Goal: Navigation & Orientation: Go to known website

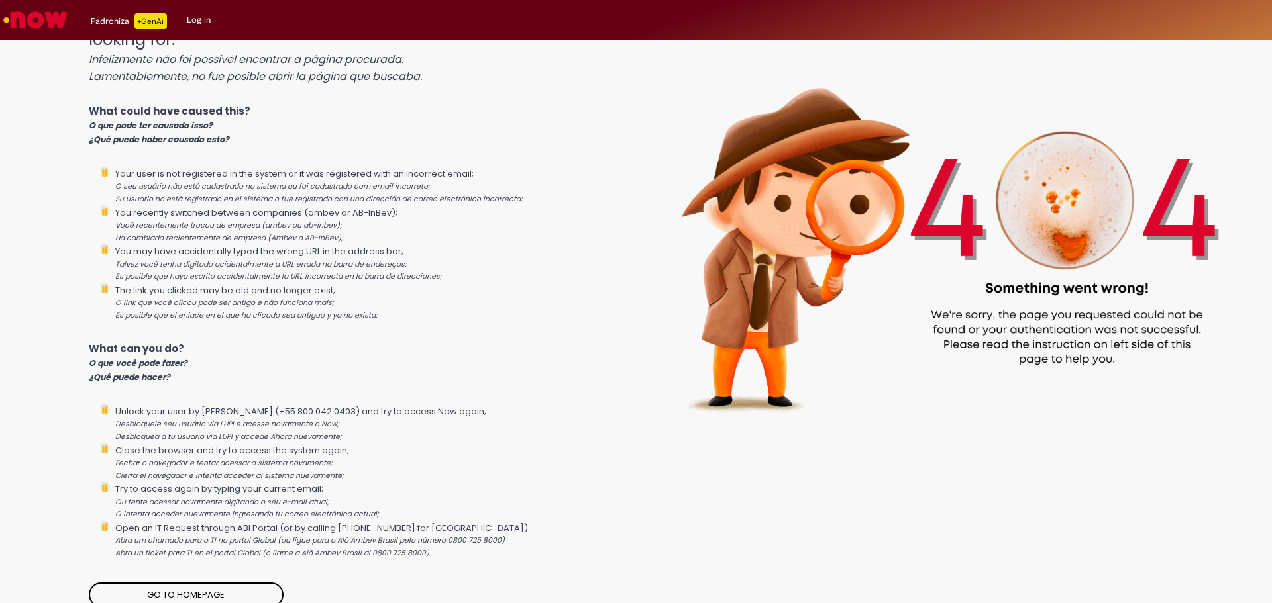
scroll to position [50, 0]
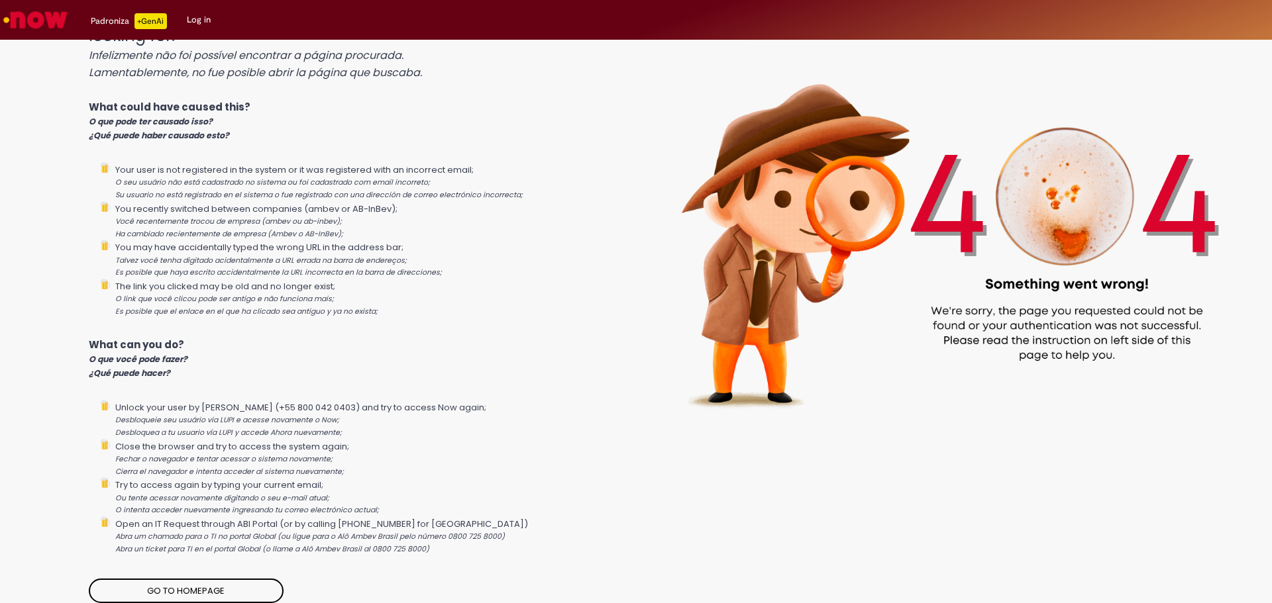
click at [174, 592] on link "Go to homepage" at bounding box center [186, 591] width 194 height 25
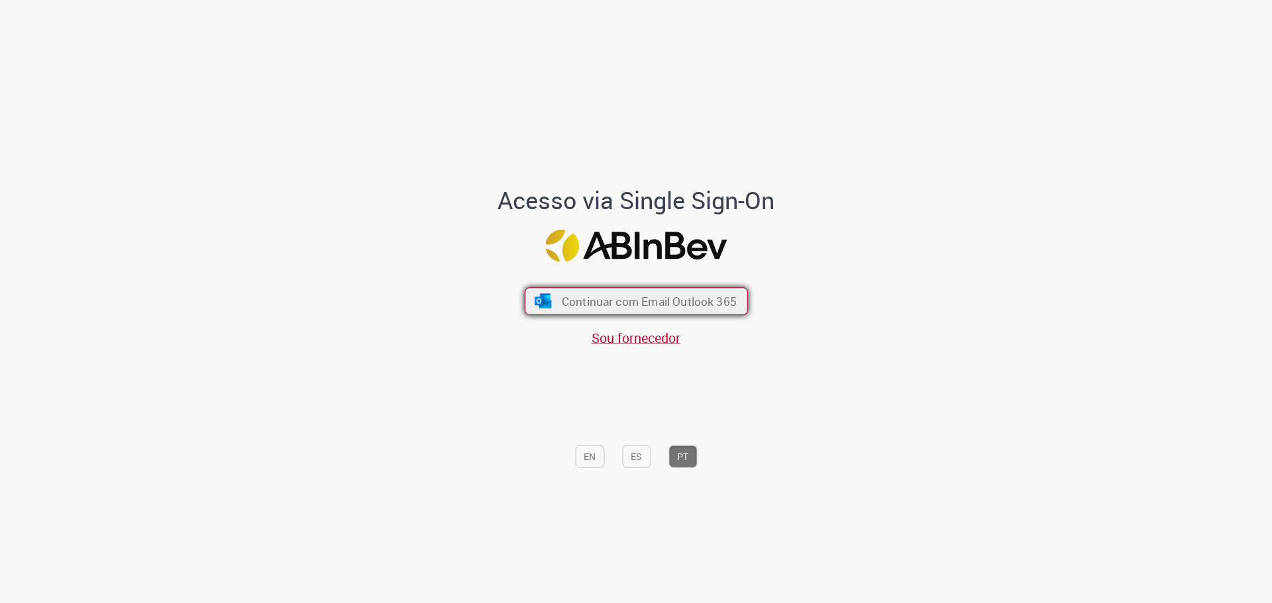
click at [591, 315] on button "Continuar com Email Outlook 365" at bounding box center [636, 301] width 223 height 28
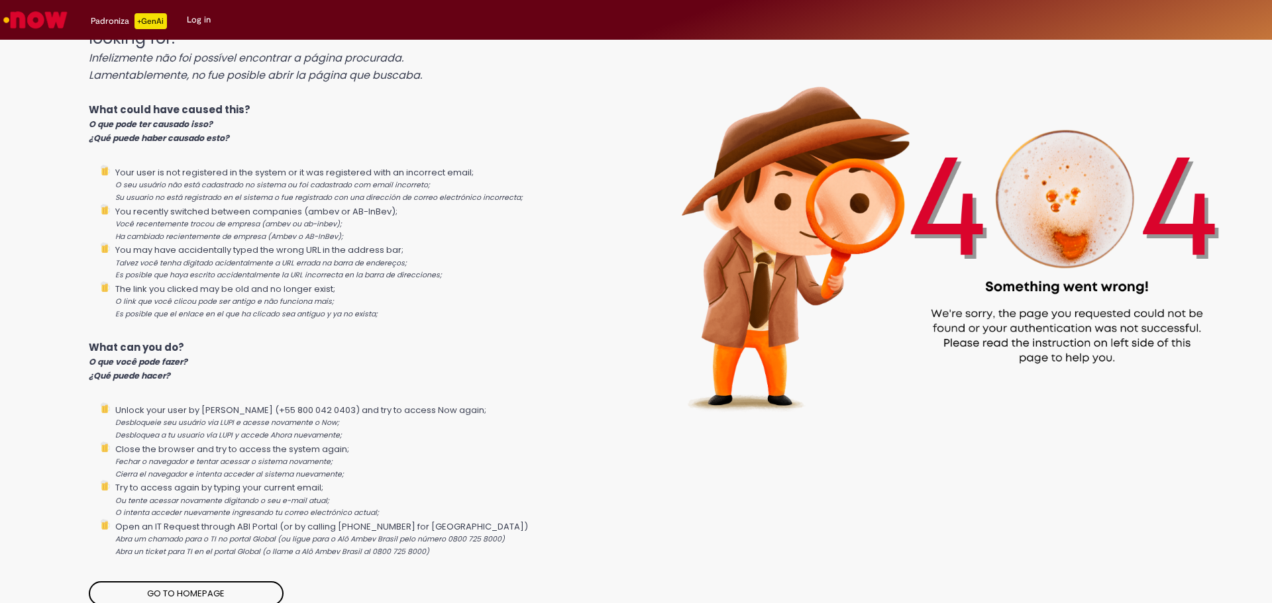
scroll to position [50, 0]
